Goal: Navigation & Orientation: Find specific page/section

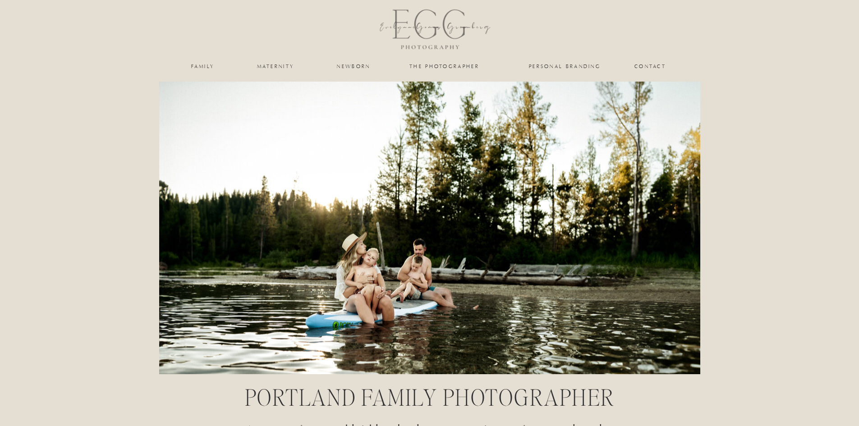
click at [209, 68] on nav "family" at bounding box center [203, 66] width 37 height 5
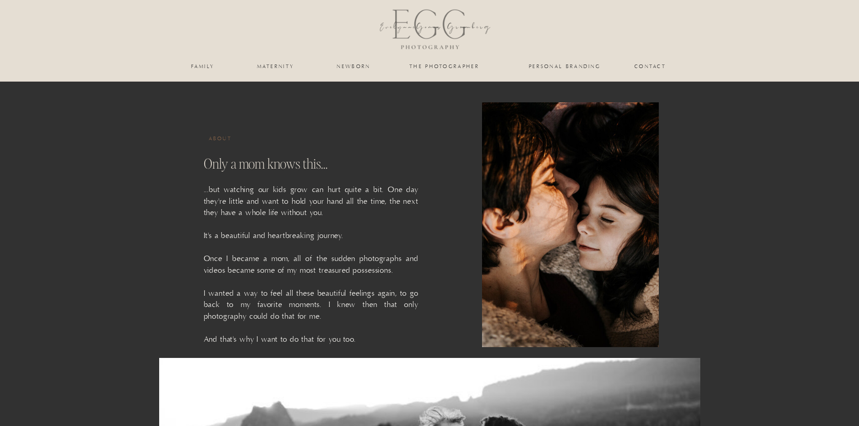
click at [194, 68] on nav "family" at bounding box center [203, 66] width 37 height 5
